Goal: Navigation & Orientation: Go to known website

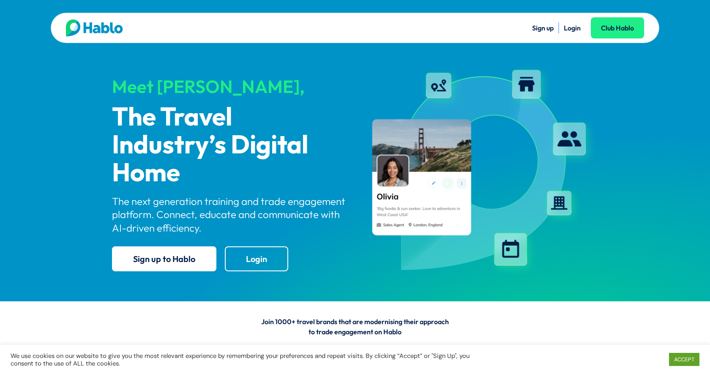
click at [575, 27] on link "Login" at bounding box center [572, 28] width 17 height 8
click at [571, 29] on link "Login" at bounding box center [572, 28] width 17 height 8
click at [689, 357] on link "ACCEPT" at bounding box center [684, 359] width 30 height 13
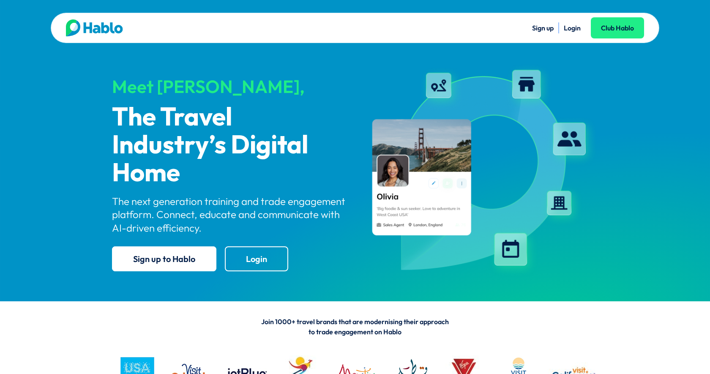
click at [575, 30] on link "Login" at bounding box center [572, 28] width 17 height 8
click at [569, 28] on link "Login" at bounding box center [572, 28] width 17 height 8
